Goal: Task Accomplishment & Management: Manage account settings

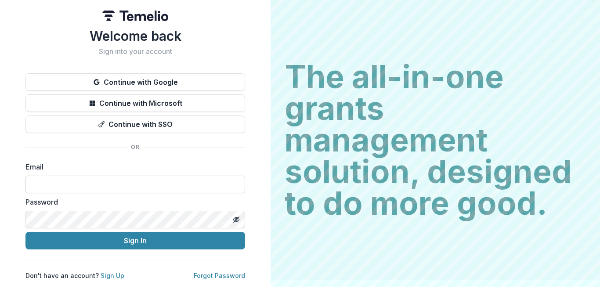
click at [86, 183] on input at bounding box center [135, 185] width 220 height 18
type input "**********"
click at [236, 220] on icon "Toggle password visibility" at bounding box center [237, 220] width 2 height 2
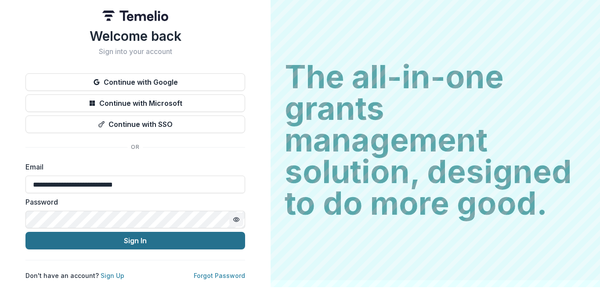
click at [150, 241] on button "Sign In" at bounding box center [135, 241] width 220 height 18
